Goal: Task Accomplishment & Management: Complete application form

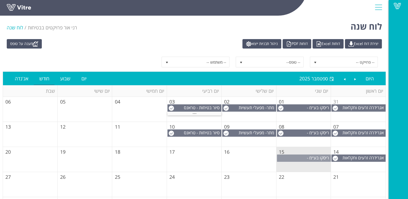
click at [300, 156] on span "ריסקו בע״מ - [GEOGRAPHIC_DATA]" at bounding box center [309, 161] width 43 height 12
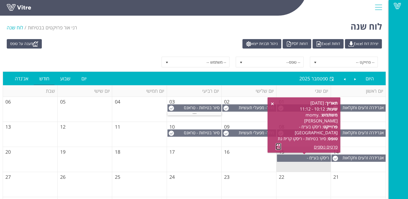
click at [277, 146] on link at bounding box center [279, 146] width 6 height 7
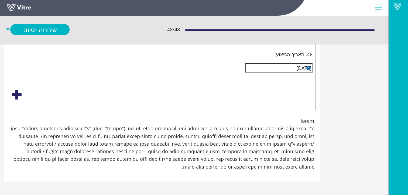
scroll to position [3993, -53]
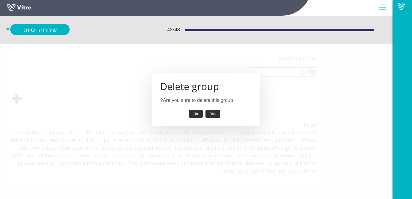
click at [216, 115] on button "Yes" at bounding box center [213, 114] width 15 height 8
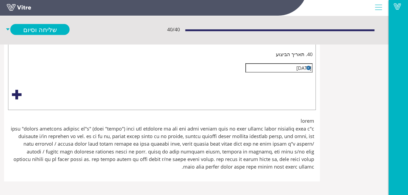
scroll to position [5476, -53]
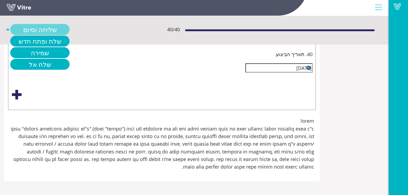
click at [70, 29] on link "שליחה וסיום" at bounding box center [39, 29] width 59 height 11
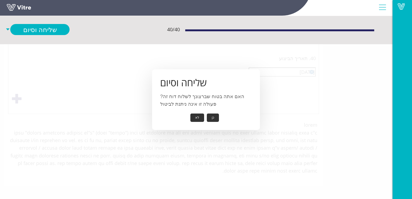
click at [212, 116] on button "כן" at bounding box center [213, 118] width 12 height 8
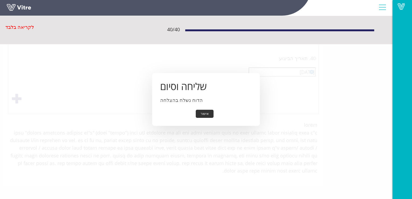
click at [204, 114] on button "אישור" at bounding box center [205, 114] width 18 height 8
